Goal: Transaction & Acquisition: Purchase product/service

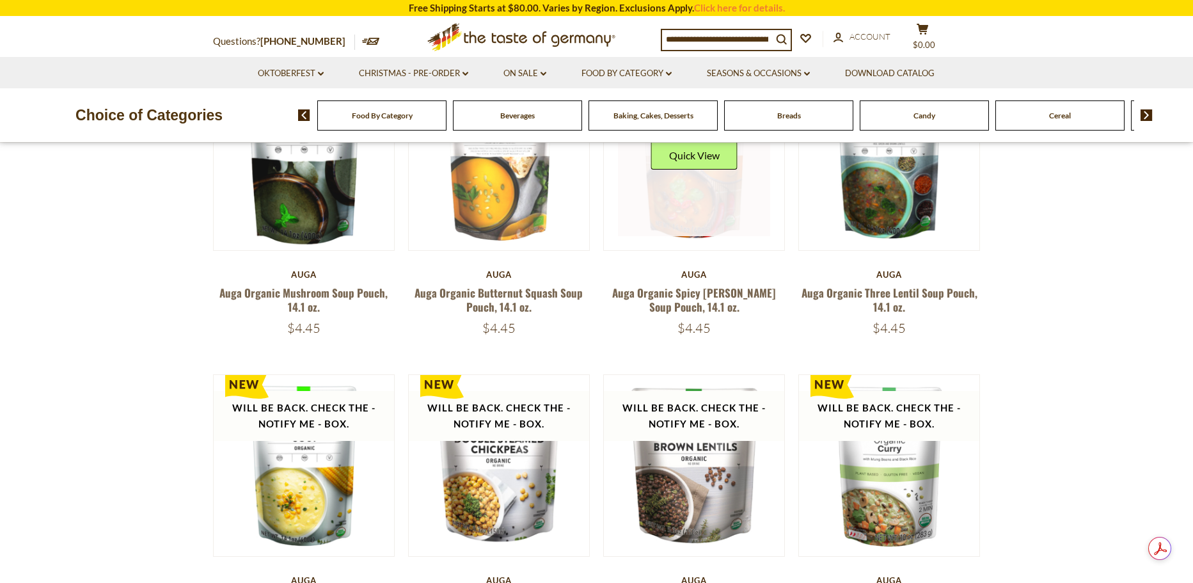
scroll to position [192, 0]
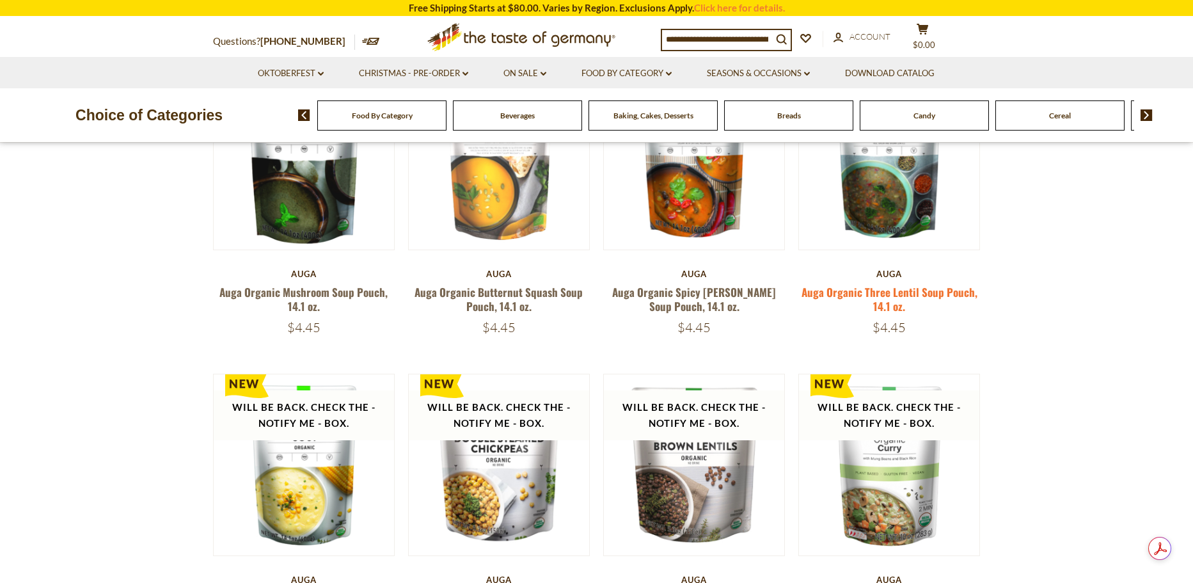
click at [873, 297] on link "Auga Organic Three Lentil Soup Pouch, 14.1 oz." at bounding box center [890, 298] width 176 height 29
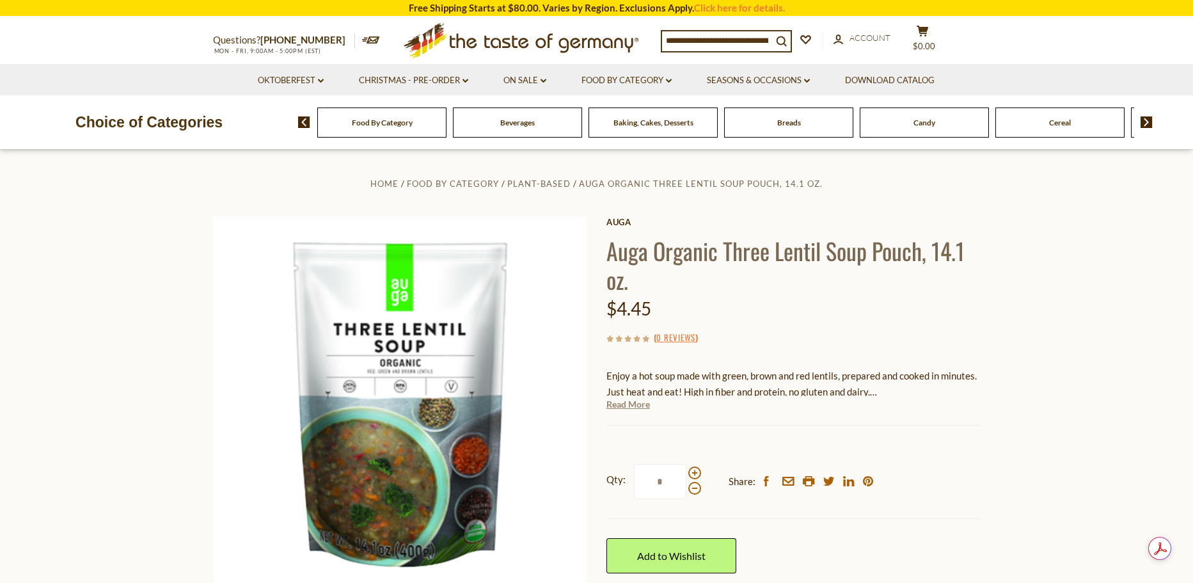
click at [636, 409] on link "Read More" at bounding box center [629, 404] width 44 height 13
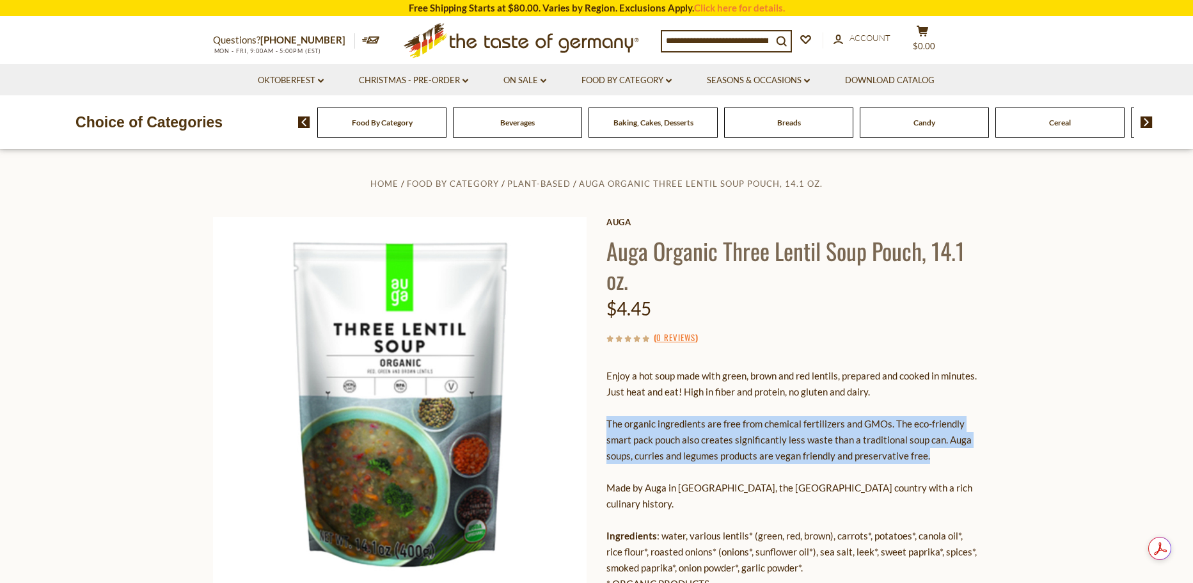
drag, startPoint x: 934, startPoint y: 457, endPoint x: 607, endPoint y: 427, distance: 327.7
click at [607, 427] on p "Enjoy a hot soup made with green, brown and red lentils, prepared and cooked in…" at bounding box center [794, 480] width 374 height 224
copy p "The organic ingredients are free from chemical fertilizers and GMOs. The eco-fr…"
